Goal: Find specific page/section: Find specific page/section

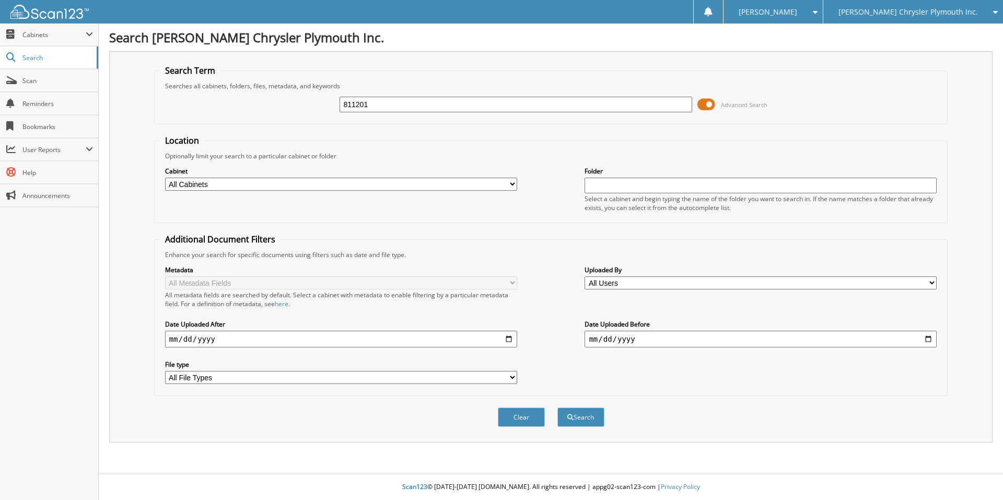
type input "811201"
click at [557, 408] on button "Search" at bounding box center [580, 417] width 47 height 19
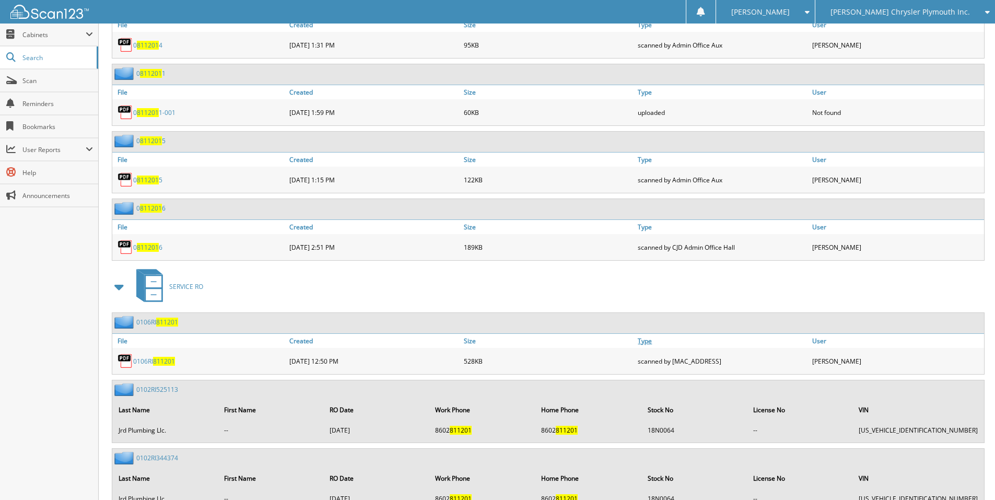
scroll to position [731, 0]
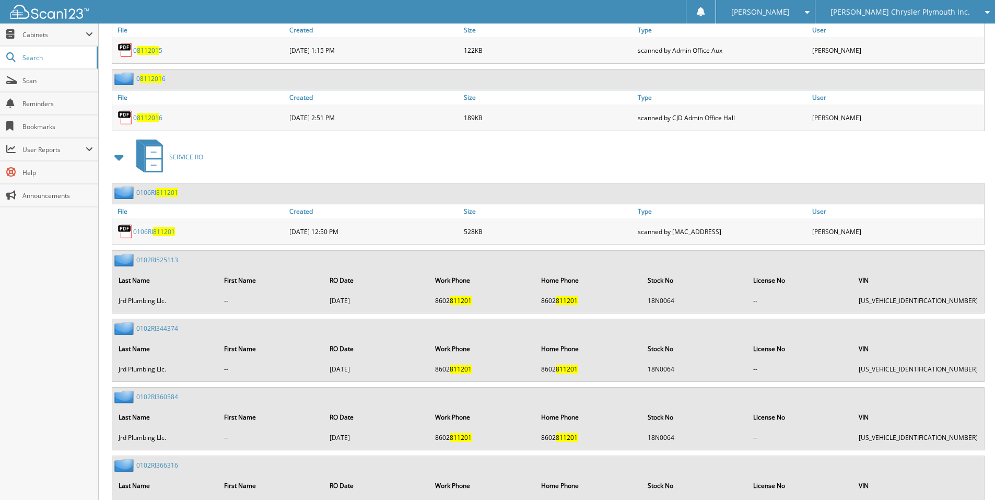
click at [158, 230] on span "811201" at bounding box center [164, 231] width 22 height 9
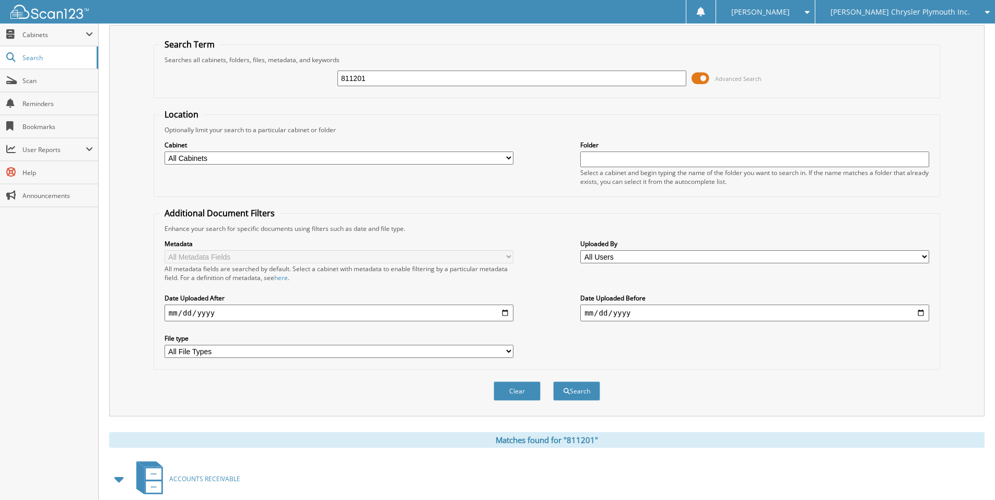
scroll to position [0, 0]
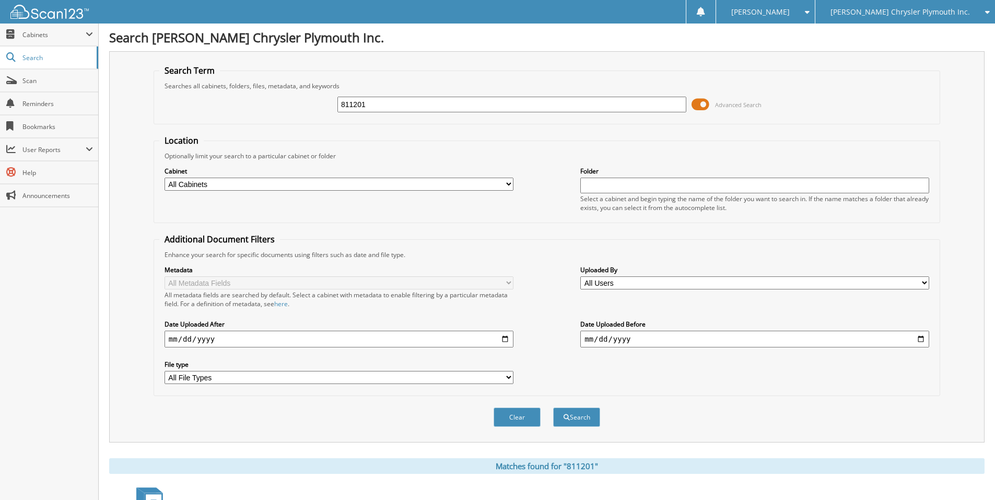
drag, startPoint x: 378, startPoint y: 102, endPoint x: 274, endPoint y: 47, distance: 118.1
click at [309, 97] on div "811201 Advanced Search" at bounding box center [546, 104] width 775 height 28
type input "812201"
click at [553, 408] on button "Search" at bounding box center [576, 417] width 47 height 19
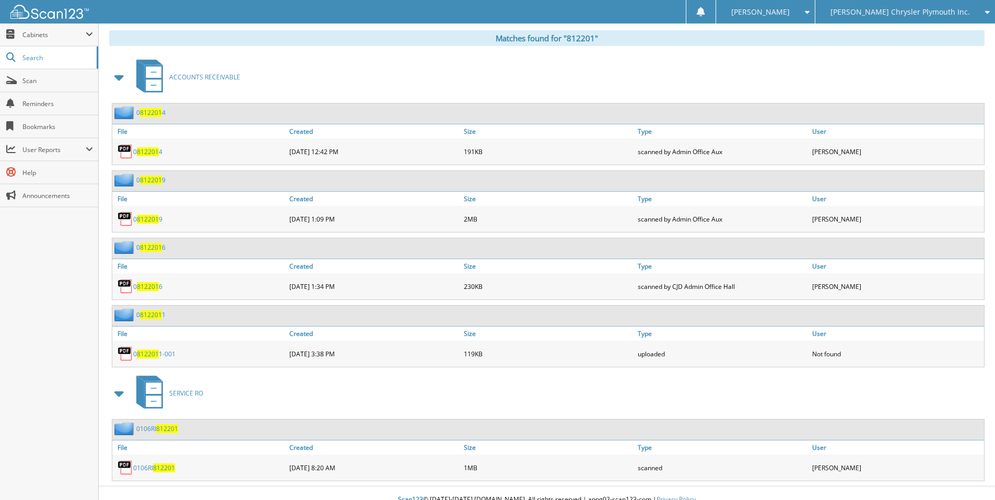
scroll to position [441, 0]
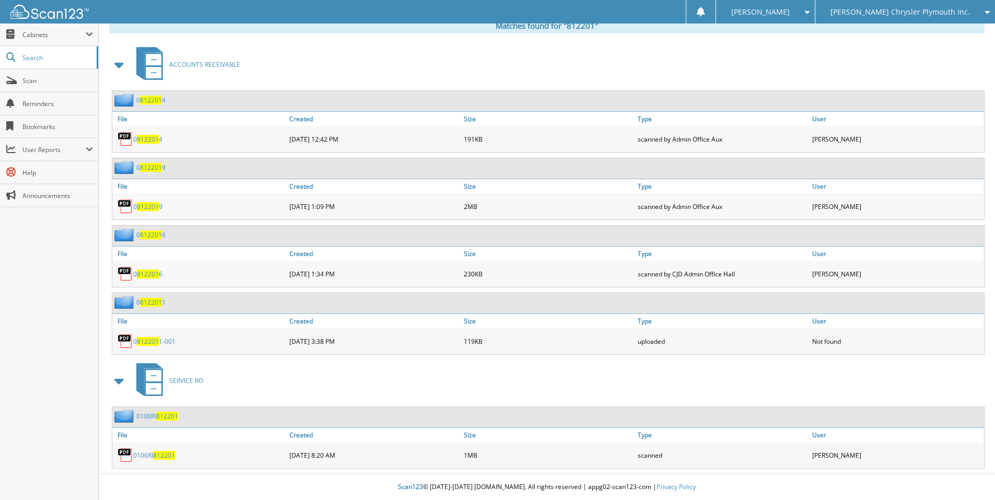
click at [167, 454] on span "812201" at bounding box center [164, 455] width 22 height 9
